Goal: Task Accomplishment & Management: Complete application form

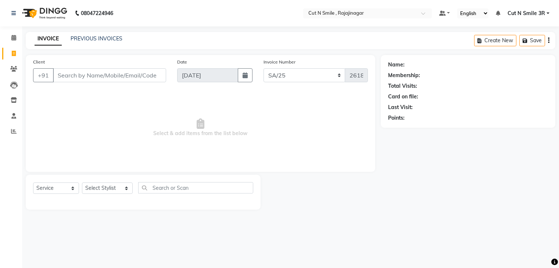
select select "7181"
select select "service"
click at [133, 79] on input "Client" at bounding box center [110, 75] width 115 height 14
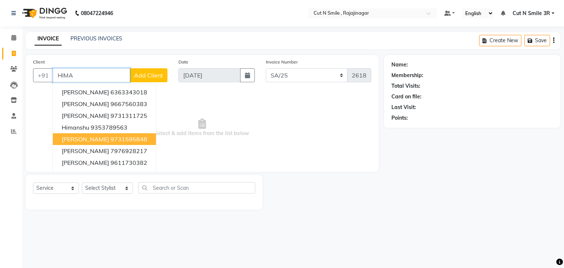
click at [84, 139] on span "[PERSON_NAME]" at bounding box center [85, 139] width 47 height 7
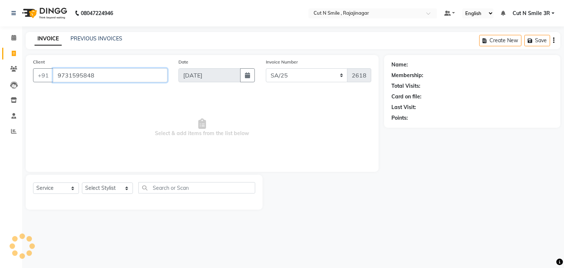
type input "9731595848"
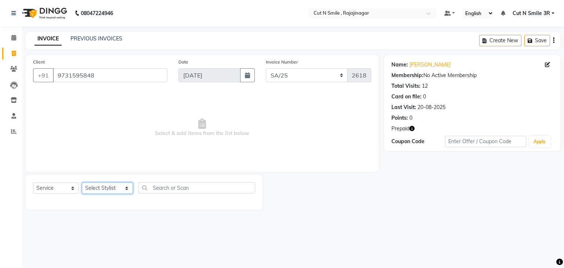
click at [108, 191] on select "Select Stylist [PERSON_NAME] Ammu 3R [PERSON_NAME] VN [PERSON_NAME] 3R [PERSON_…" at bounding box center [107, 188] width 51 height 11
select select "58685"
click at [82, 183] on select "Select Stylist [PERSON_NAME] Ammu 3R [PERSON_NAME] VN [PERSON_NAME] 3R [PERSON_…" at bounding box center [107, 188] width 51 height 11
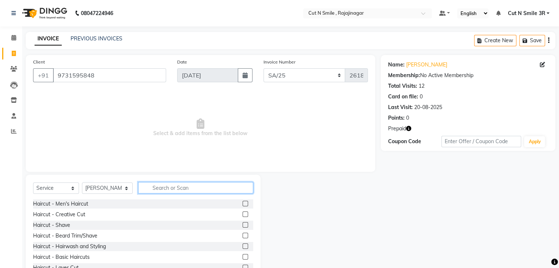
click at [193, 191] on input "text" at bounding box center [195, 187] width 115 height 11
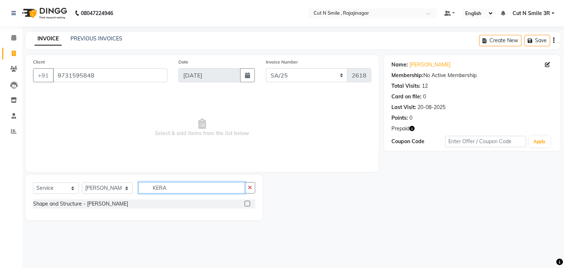
type input "KERA"
click at [252, 205] on div at bounding box center [250, 203] width 11 height 9
click at [247, 203] on label at bounding box center [248, 204] width 6 height 6
click at [247, 203] on input "checkbox" at bounding box center [247, 204] width 5 height 5
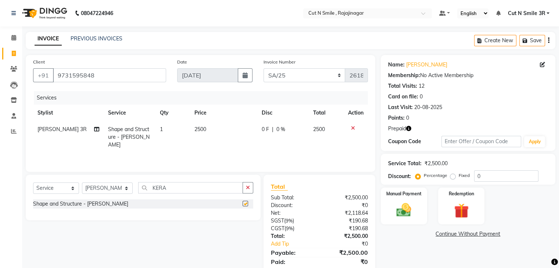
checkbox input "false"
click at [209, 130] on td "2500" at bounding box center [223, 137] width 67 height 32
select select "58685"
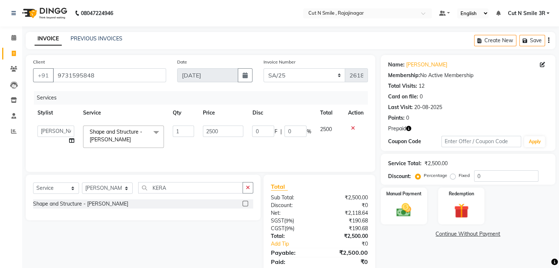
click at [209, 130] on input "2500" at bounding box center [223, 131] width 40 height 11
type input "2550"
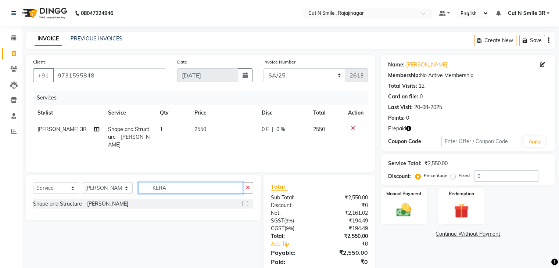
click at [176, 188] on input "KERA" at bounding box center [190, 187] width 104 height 11
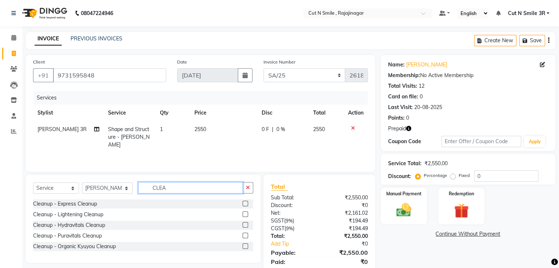
type input "CLEA"
click at [244, 201] on label at bounding box center [245, 204] width 6 height 6
click at [244, 202] on input "checkbox" at bounding box center [244, 204] width 5 height 5
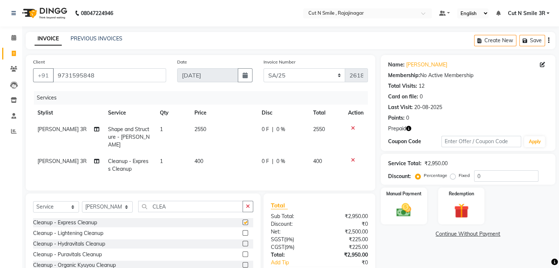
checkbox input "false"
click at [203, 212] on input "CLEA" at bounding box center [190, 206] width 104 height 11
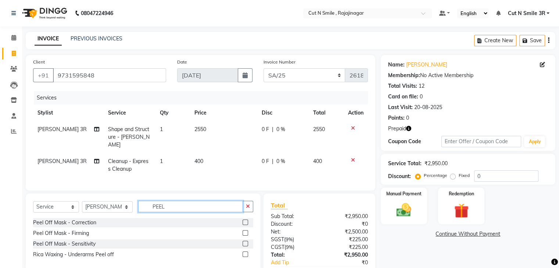
type input "PEEL"
click at [245, 225] on label at bounding box center [245, 223] width 6 height 6
click at [245, 225] on input "checkbox" at bounding box center [244, 222] width 5 height 5
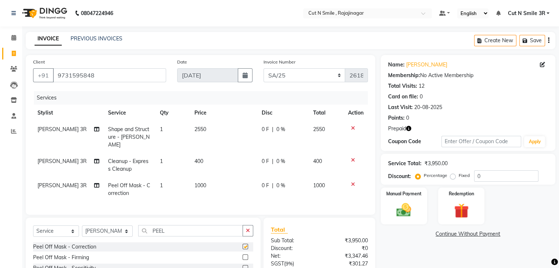
checkbox input "false"
click at [203, 161] on td "400" at bounding box center [223, 165] width 67 height 24
select select "58685"
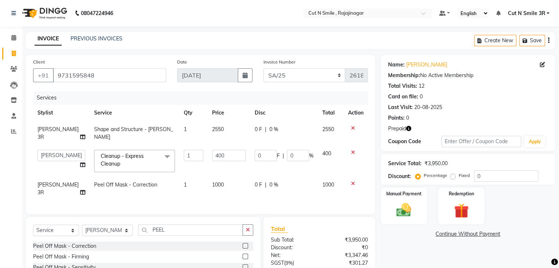
click at [208, 161] on td "400" at bounding box center [229, 160] width 43 height 31
click at [222, 155] on input "400" at bounding box center [229, 155] width 34 height 11
type input "4"
type input "500"
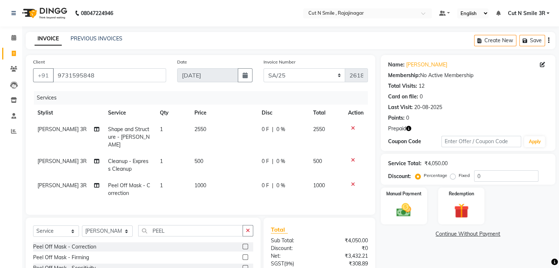
click at [418, 266] on div "Name: [PERSON_NAME] Membership: No Active Membership Total Visits: 12 Card on f…" at bounding box center [471, 190] width 180 height 271
click at [207, 237] on input "PEEL" at bounding box center [190, 230] width 104 height 11
type input "BEAR"
click at [243, 249] on div at bounding box center [247, 246] width 11 height 9
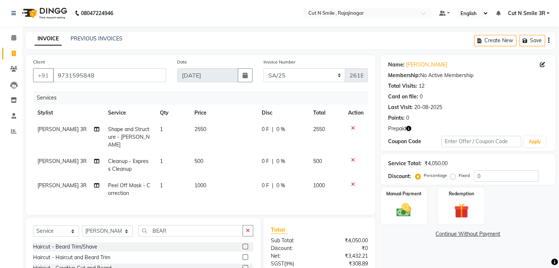
click at [244, 249] on label at bounding box center [245, 247] width 6 height 6
click at [244, 249] on input "checkbox" at bounding box center [244, 247] width 5 height 5
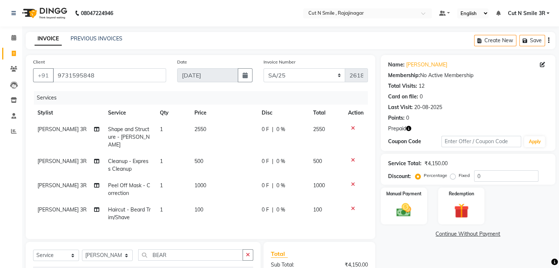
checkbox input "false"
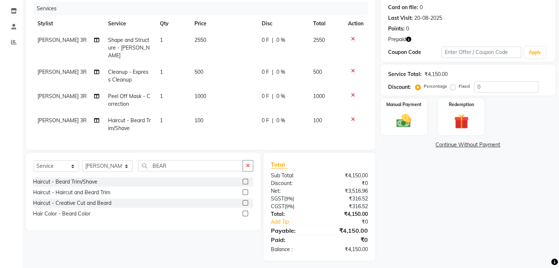
scroll to position [90, 0]
click at [460, 119] on img at bounding box center [461, 121] width 25 height 19
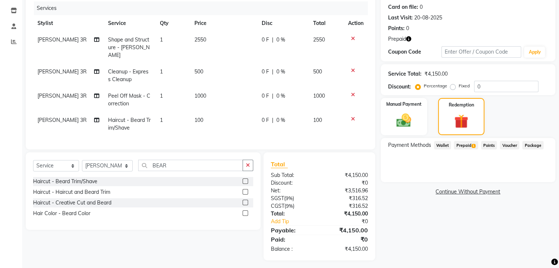
click at [465, 146] on span "Prepaid 1" at bounding box center [466, 145] width 24 height 8
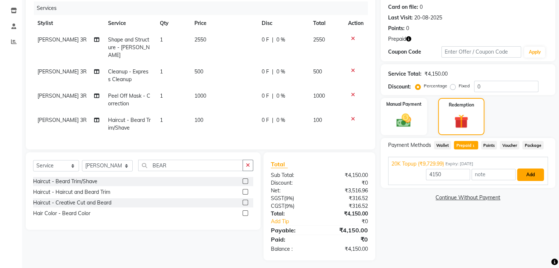
click at [529, 173] on button "Add" at bounding box center [530, 175] width 27 height 12
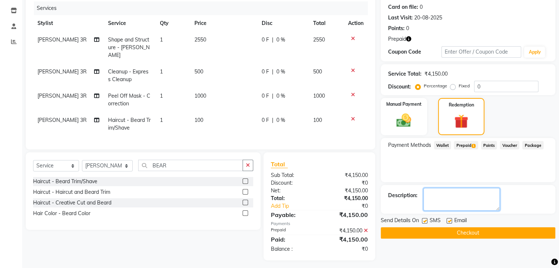
click at [453, 194] on textarea at bounding box center [461, 199] width 76 height 23
type textarea "[DATE] SERVICE DEDUCTED"
click at [508, 230] on button "Checkout" at bounding box center [468, 232] width 175 height 11
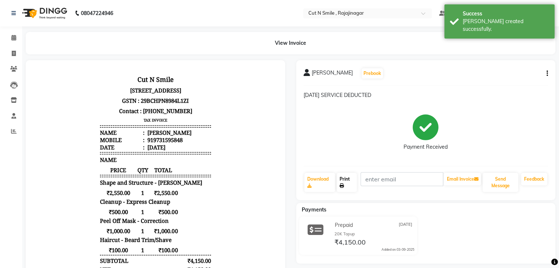
click at [343, 181] on link "Print" at bounding box center [347, 182] width 20 height 19
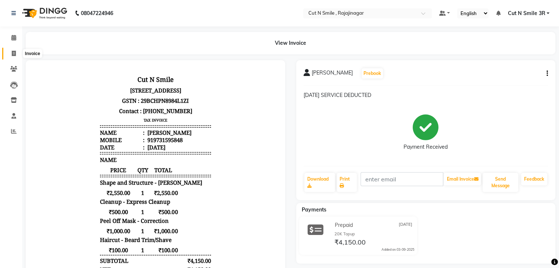
click at [12, 51] on icon at bounding box center [14, 54] width 4 height 6
select select "service"
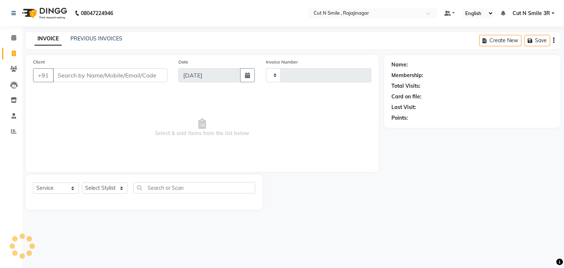
type input "124"
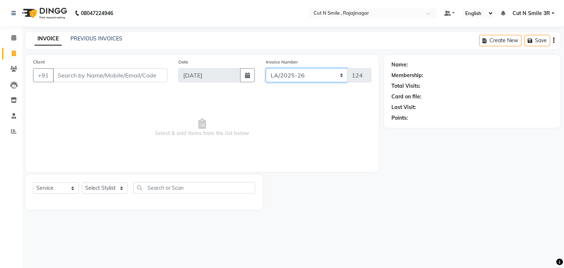
click at [285, 76] on select "[PERSON_NAME]/25-26 LA/2025-26 SH/25 CH/25 SA/25" at bounding box center [307, 75] width 82 height 14
select select "7181"
click at [266, 68] on select "[PERSON_NAME]/25-26 LA/2025-26 SH/25 CH/25 SA/25" at bounding box center [307, 75] width 82 height 14
type input "2619"
click at [293, 128] on span "Select & add items from the list below" at bounding box center [202, 127] width 338 height 73
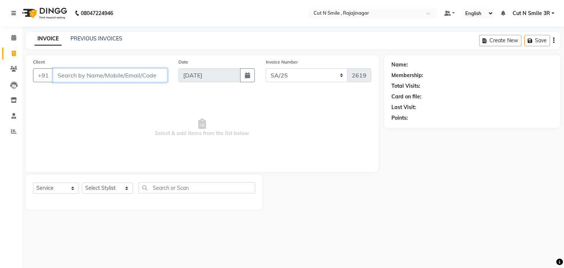
click at [123, 77] on input "Client" at bounding box center [110, 75] width 115 height 14
type input "9"
type input "9742494843"
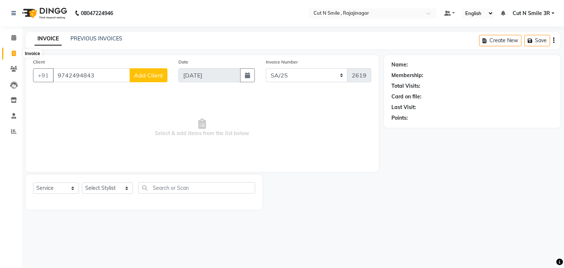
click at [18, 54] on span at bounding box center [13, 54] width 13 height 8
select select "service"
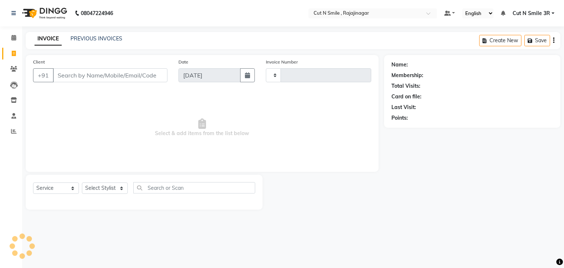
type input "124"
select select "7187"
